Goal: Information Seeking & Learning: Compare options

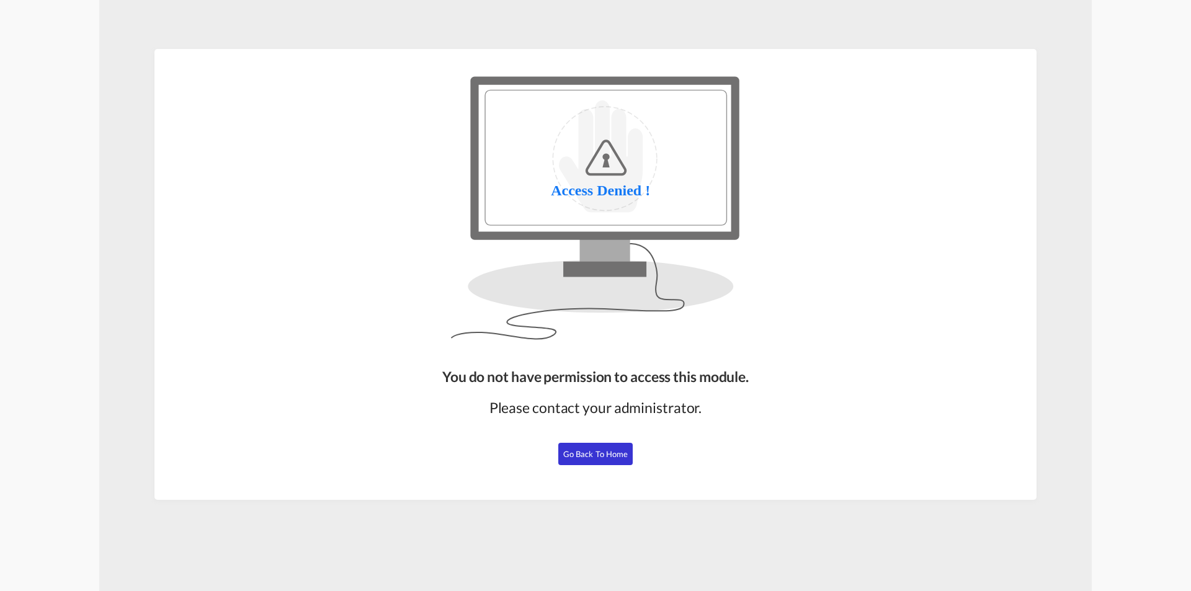
click at [610, 447] on button "Go Back to Home" at bounding box center [595, 454] width 74 height 22
